Goal: Check status: Check status

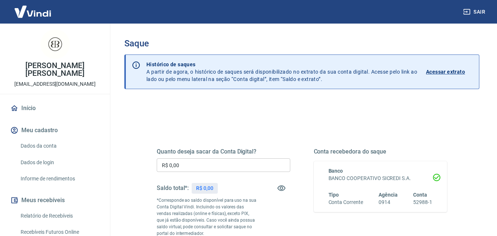
click at [454, 69] on p "Acessar extrato" at bounding box center [445, 71] width 39 height 7
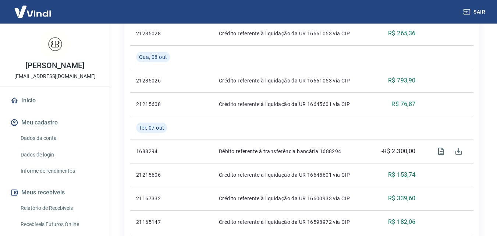
scroll to position [397, 0]
